Goal: Use online tool/utility

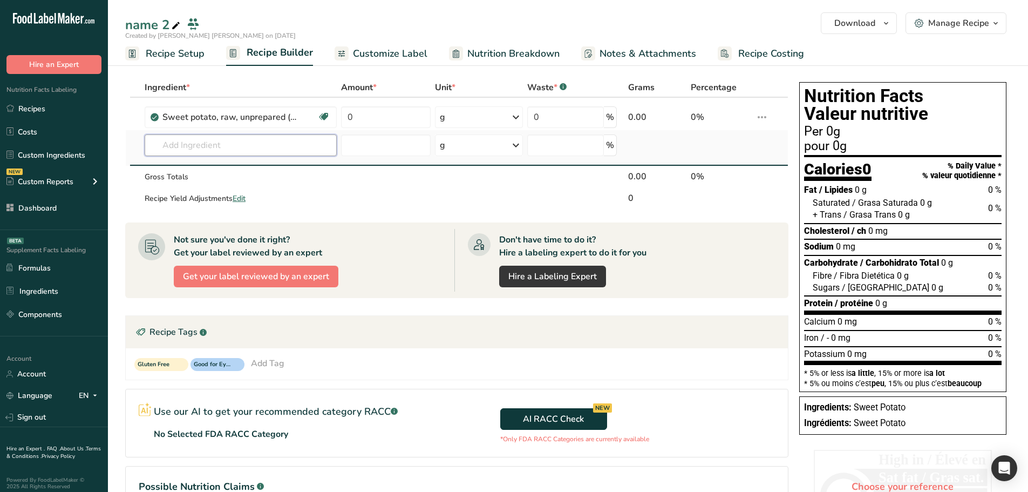
click at [259, 145] on input "text" at bounding box center [241, 145] width 192 height 22
click at [306, 146] on input "text" at bounding box center [241, 145] width 192 height 22
click at [205, 147] on input "text" at bounding box center [241, 145] width 192 height 22
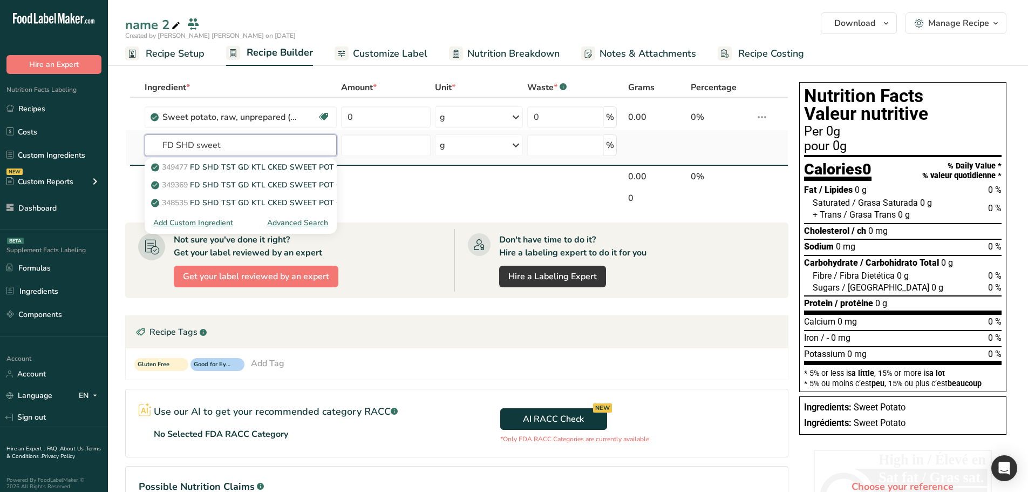
type input "FD SHD sweet"
click at [286, 221] on div "Advanced Search" at bounding box center [297, 222] width 61 height 11
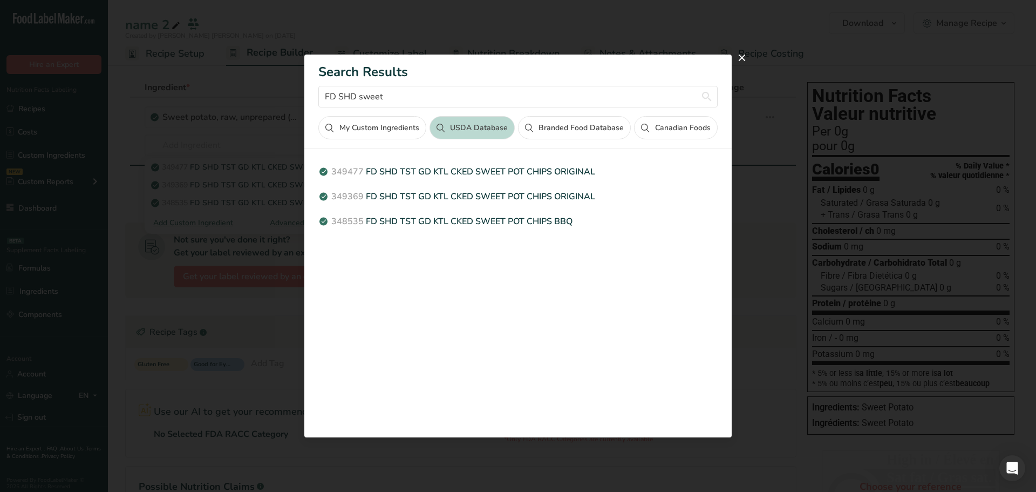
click at [561, 128] on button "Branded Food Database" at bounding box center [574, 127] width 113 height 23
click at [489, 131] on button "USDA Database" at bounding box center [472, 127] width 85 height 23
click at [533, 133] on button "Branded Food Database" at bounding box center [574, 127] width 113 height 23
click at [468, 128] on button "USDA Database" at bounding box center [472, 127] width 85 height 23
click at [542, 131] on button "Branded Food Database" at bounding box center [574, 127] width 113 height 23
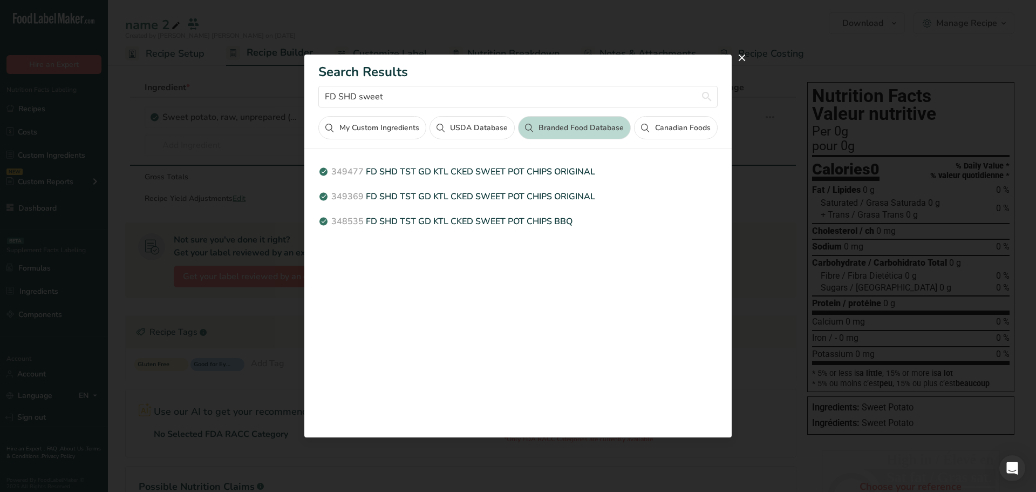
click at [464, 138] on button "USDA Database" at bounding box center [472, 127] width 85 height 23
click at [534, 138] on button "Branded Food Database" at bounding box center [574, 127] width 113 height 23
click at [475, 129] on button "USDA Database" at bounding box center [472, 127] width 85 height 23
click at [576, 129] on button "Branded Food Database" at bounding box center [574, 127] width 113 height 23
click at [482, 129] on button "USDA Database" at bounding box center [472, 127] width 85 height 23
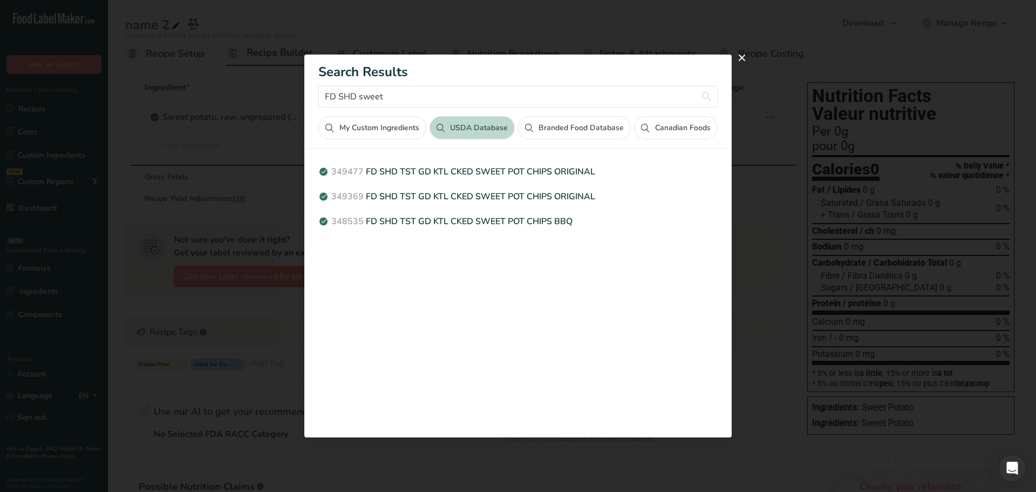
click at [568, 129] on button "Branded Food Database" at bounding box center [574, 127] width 113 height 23
click at [476, 129] on button "USDA Database" at bounding box center [472, 127] width 85 height 23
click at [457, 91] on input "FD SHD sweet" at bounding box center [517, 97] width 399 height 22
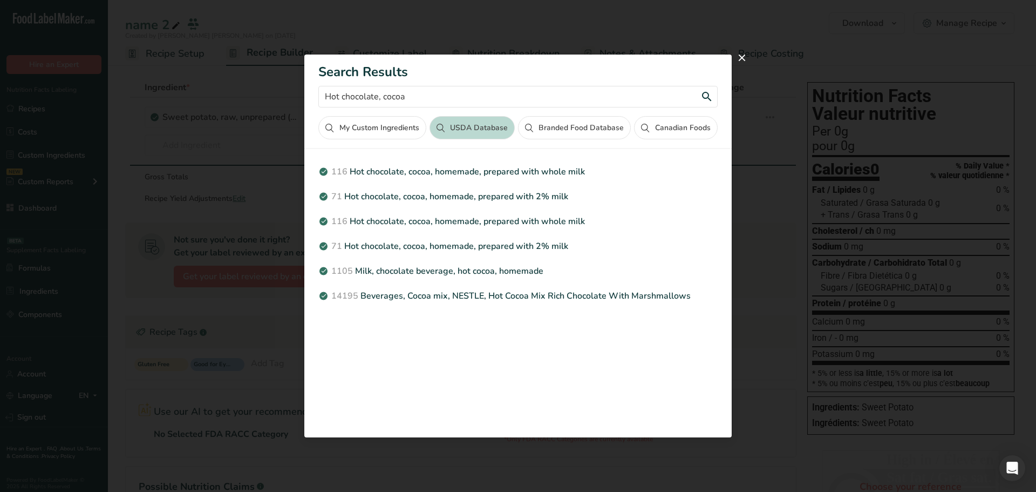
type input "Hot chocolate, cocoa"
click at [581, 134] on button "Branded Food Database" at bounding box center [574, 127] width 113 height 23
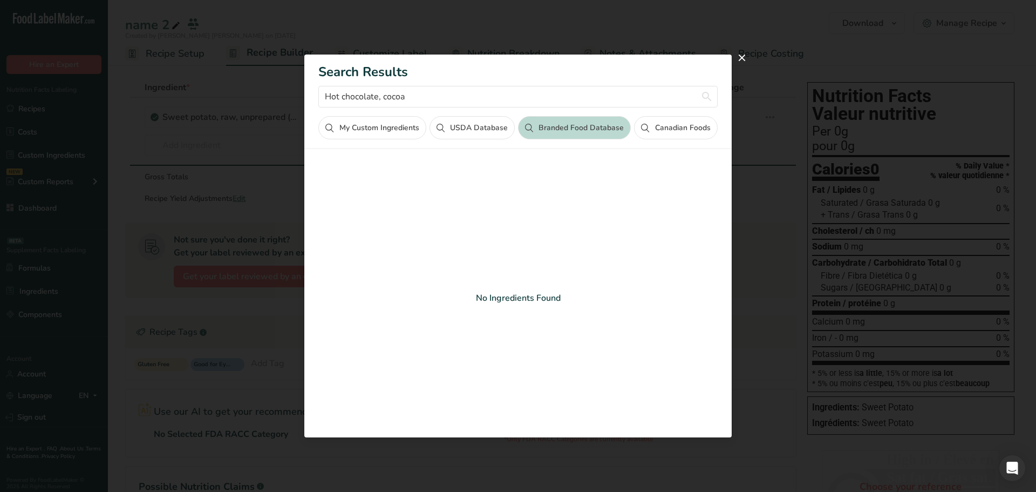
click at [661, 132] on button "Canadian Foods" at bounding box center [675, 127] width 83 height 23
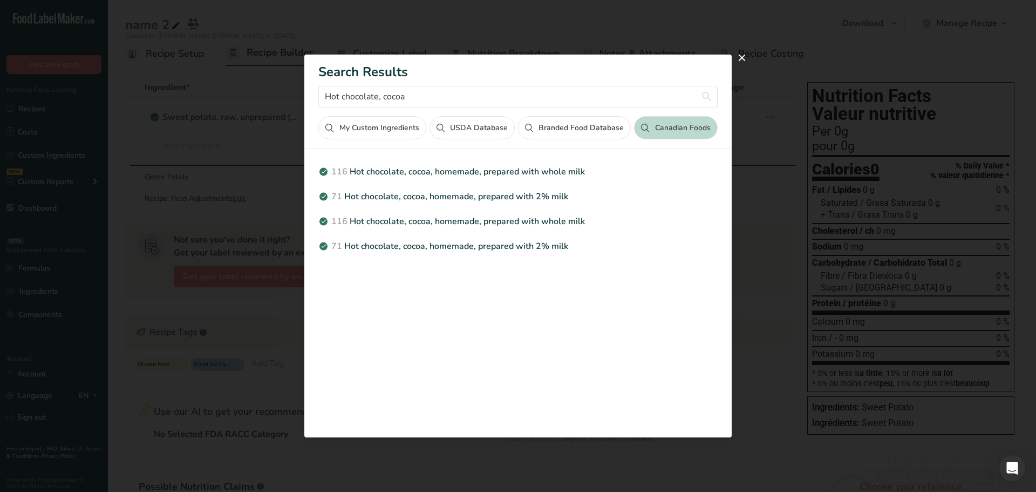
click at [580, 126] on button "Branded Food Database" at bounding box center [574, 127] width 113 height 23
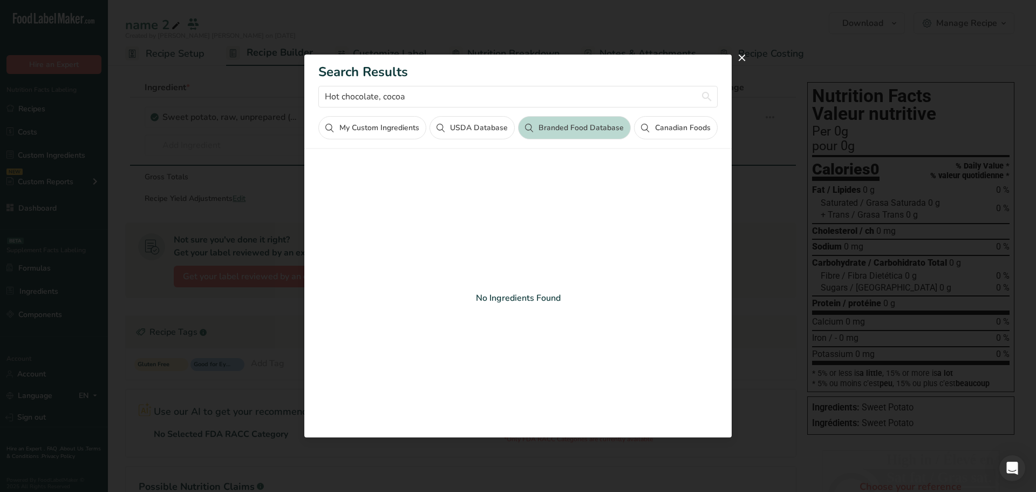
click at [669, 129] on button "Canadian Foods" at bounding box center [675, 127] width 83 height 23
